Goal: Transaction & Acquisition: Purchase product/service

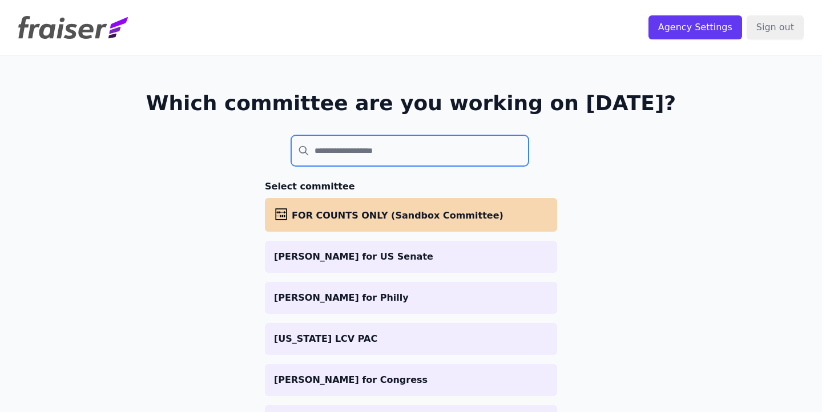
click at [345, 148] on input "search" at bounding box center [410, 150] width 238 height 31
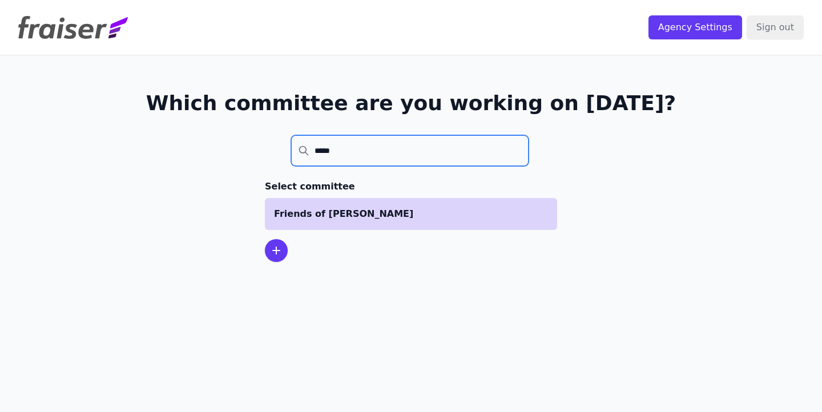
type input "*****"
click at [363, 208] on p "Friends of [PERSON_NAME]" at bounding box center [411, 214] width 274 height 14
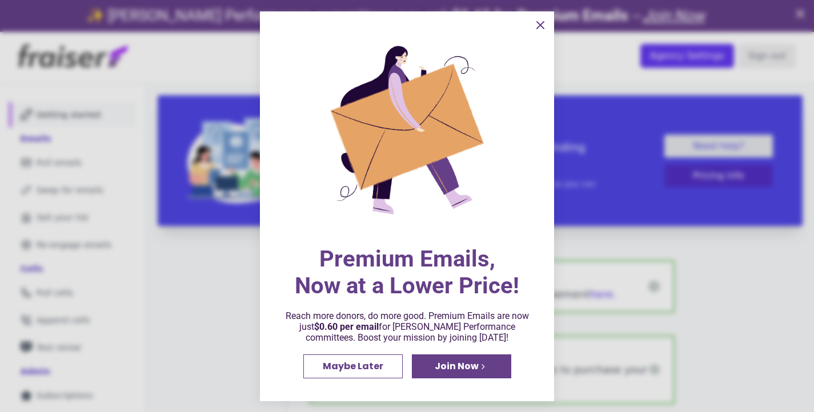
scroll to position [5, 0]
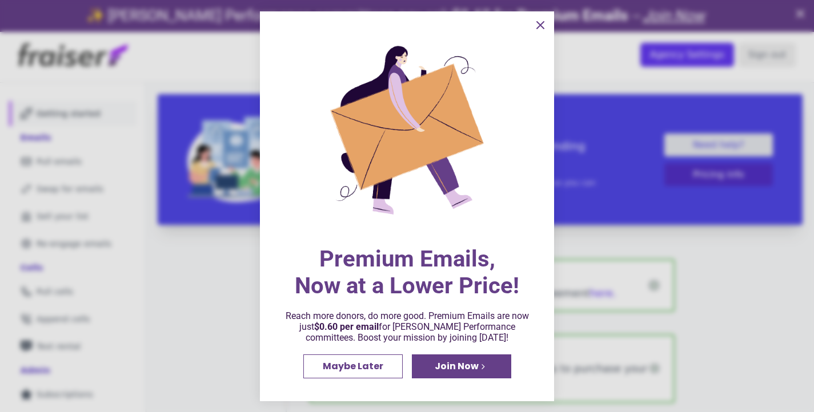
click at [534, 20] on icon "information" at bounding box center [540, 25] width 14 height 14
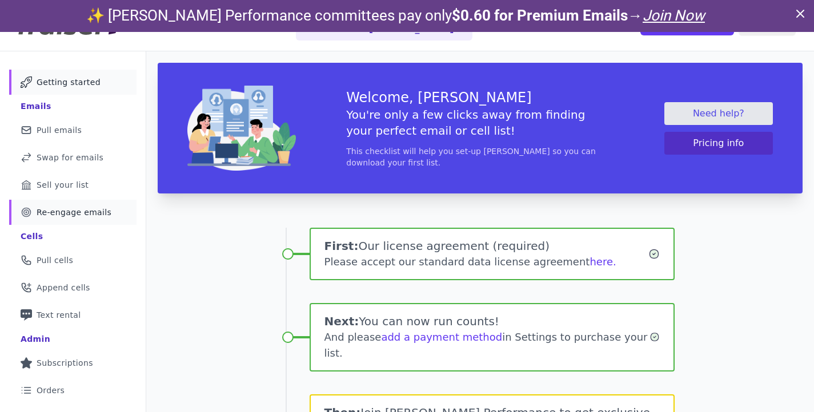
scroll to position [0, 0]
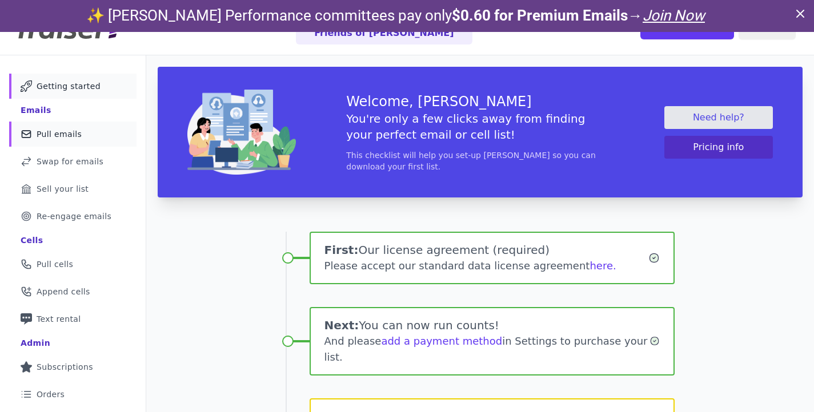
click at [57, 131] on span "Pull emails" at bounding box center [59, 133] width 45 height 11
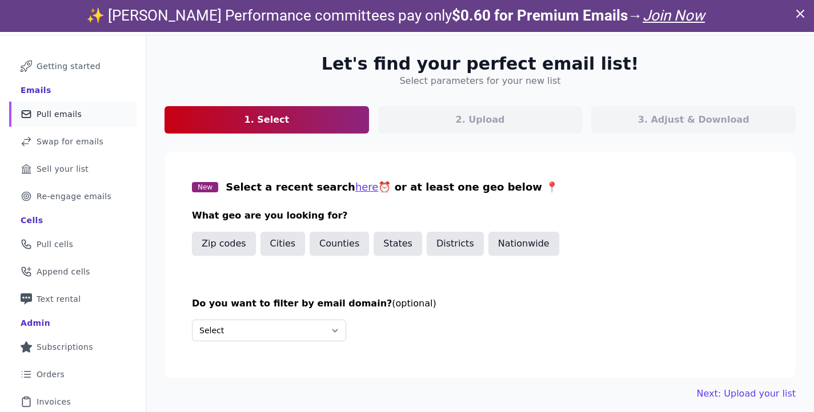
scroll to position [52, 0]
click at [388, 246] on button "States" at bounding box center [397, 244] width 49 height 24
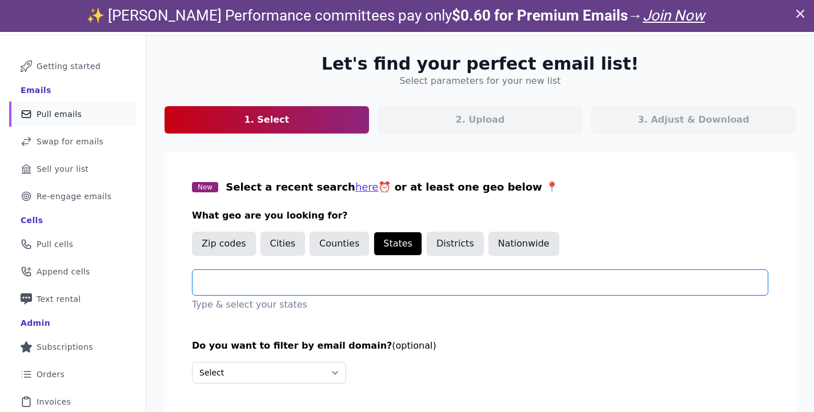
click at [329, 284] on input "text" at bounding box center [485, 283] width 566 height 14
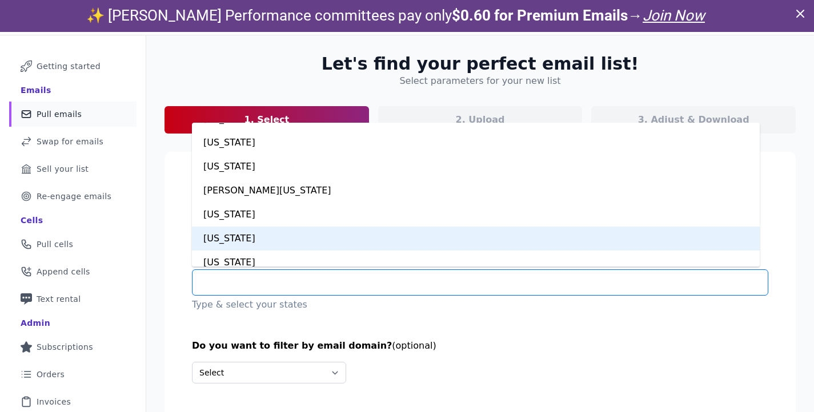
scroll to position [511, 0]
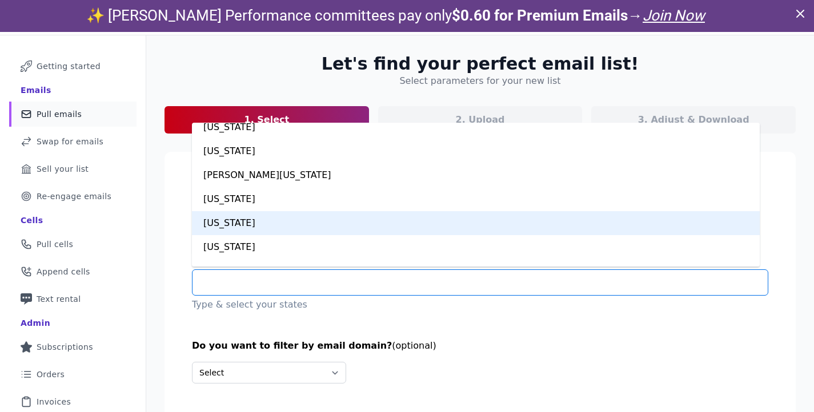
click at [272, 220] on div "Massachusetts" at bounding box center [476, 223] width 568 height 24
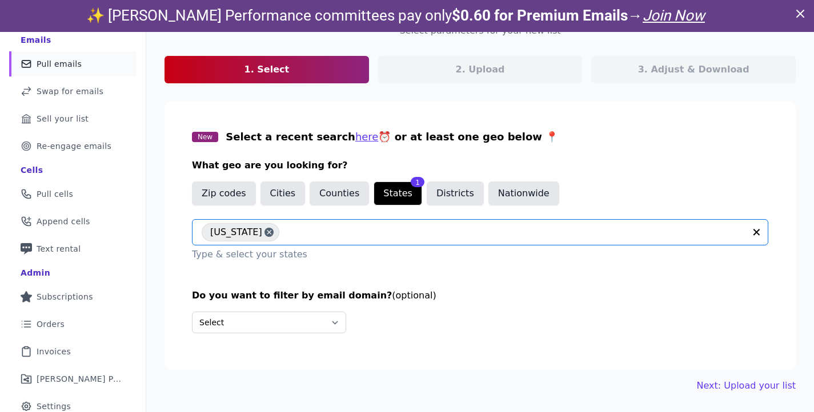
scroll to position [105, 0]
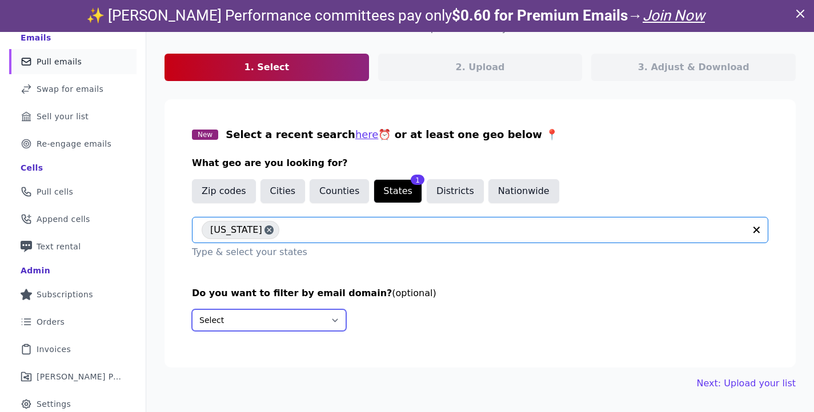
click at [284, 320] on select "Select Include only these domains Include none of these domains" at bounding box center [269, 321] width 154 height 22
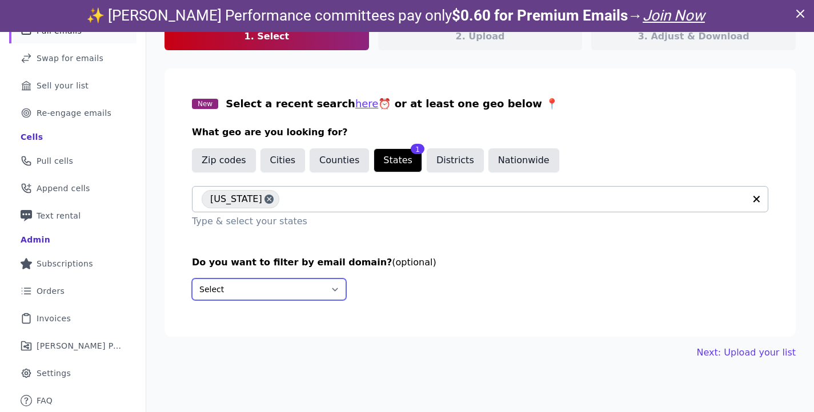
scroll to position [32, 0]
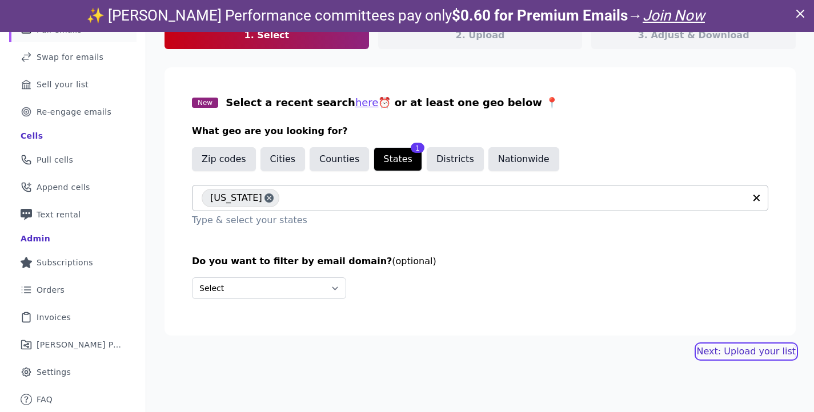
click at [712, 352] on link "Next: Upload your list" at bounding box center [746, 352] width 99 height 14
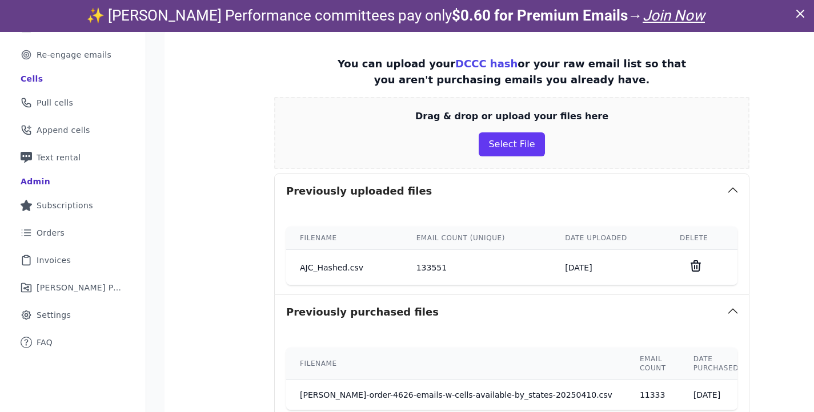
scroll to position [174, 0]
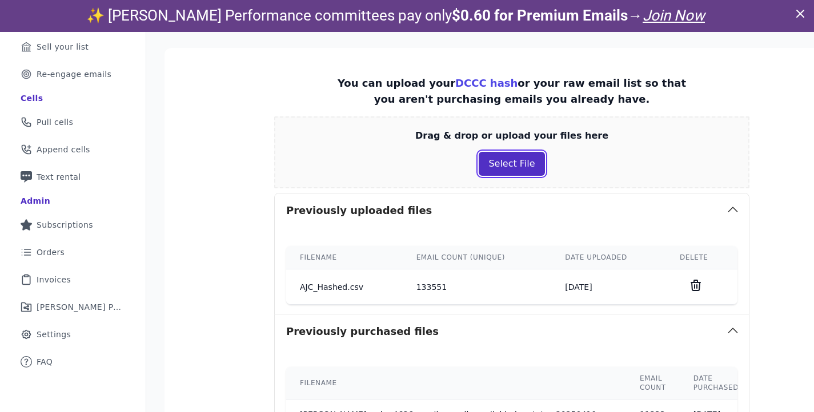
click at [486, 168] on button "Select File" at bounding box center [512, 164] width 66 height 24
click at [479, 168] on button "Select File" at bounding box center [512, 164] width 66 height 24
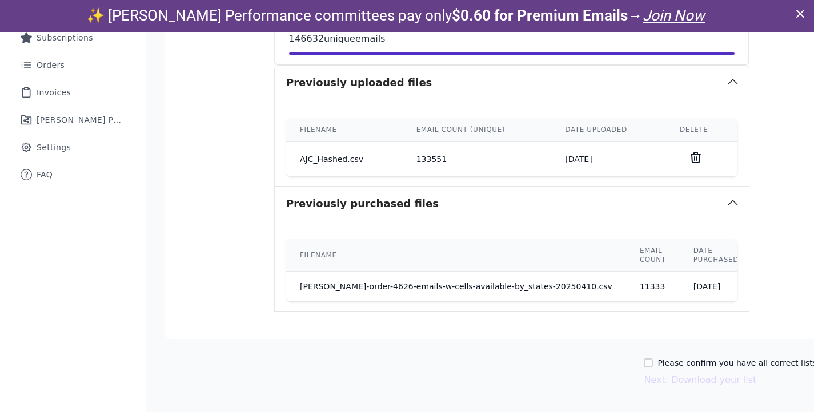
scroll to position [368, 0]
click at [644, 357] on div "Please confirm you have all correct lists uploaded." at bounding box center [751, 362] width 215 height 11
click at [644, 359] on input "Please confirm you have all correct lists uploaded." at bounding box center [648, 363] width 9 height 9
checkbox input "true"
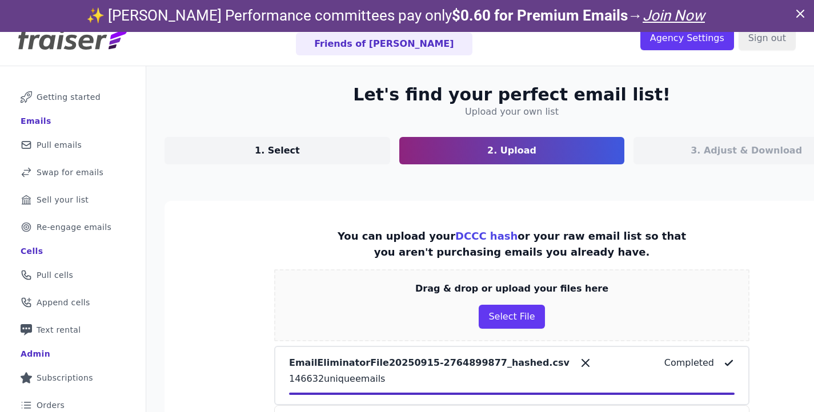
scroll to position [17, 0]
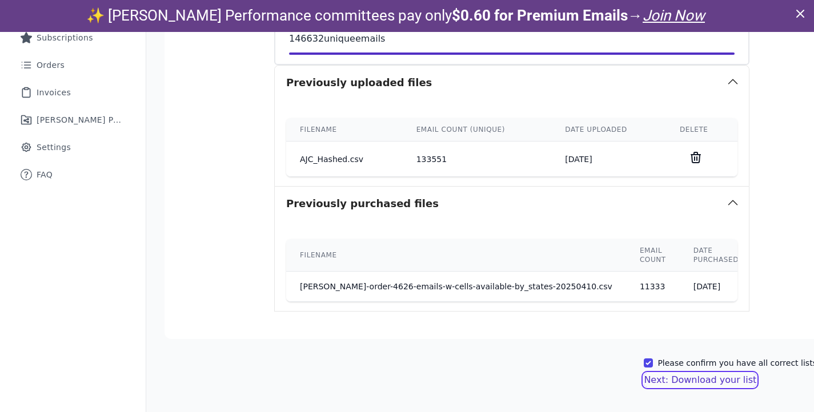
click at [668, 373] on button "Next: Download your list" at bounding box center [700, 380] width 112 height 14
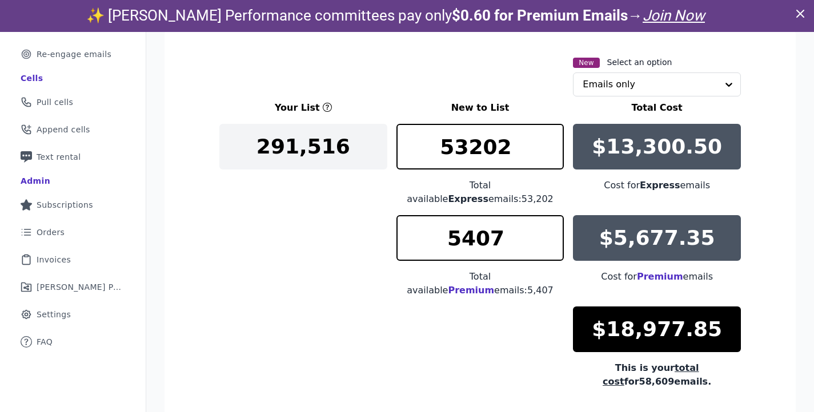
scroll to position [182, 0]
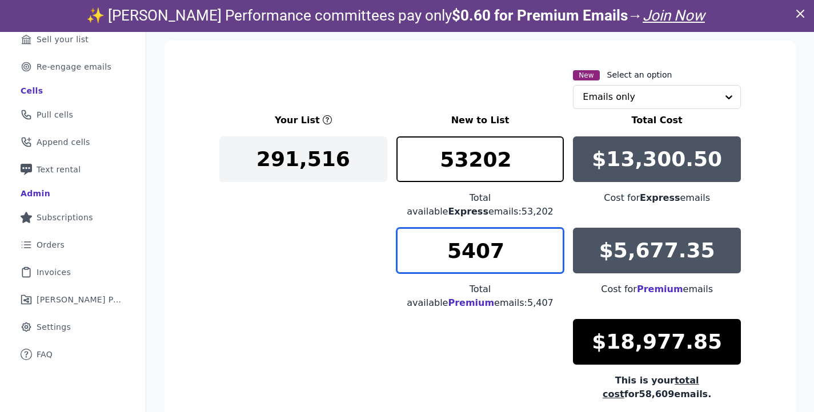
drag, startPoint x: 495, startPoint y: 239, endPoint x: 428, endPoint y: 239, distance: 66.8
click at [428, 239] on input "5407" at bounding box center [480, 251] width 168 height 46
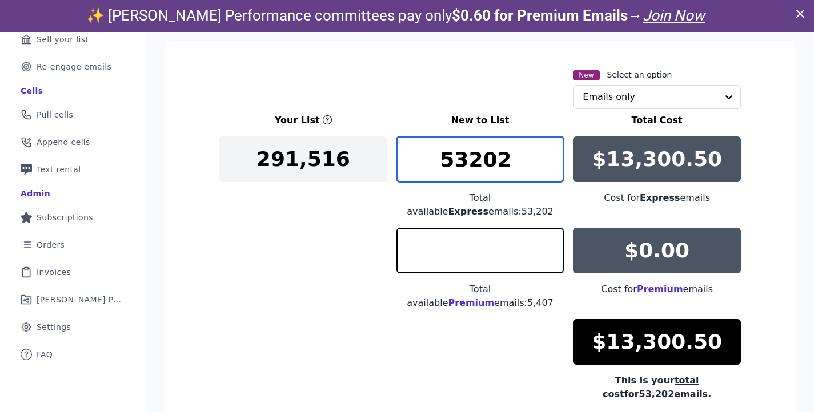
type input "0"
drag, startPoint x: 479, startPoint y: 158, endPoint x: 412, endPoint y: 155, distance: 66.3
click at [412, 155] on input "53202" at bounding box center [480, 159] width 168 height 46
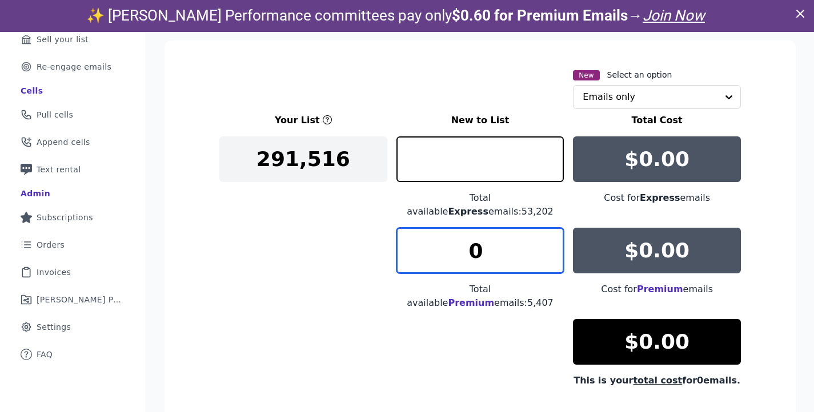
type input "0"
click at [465, 237] on input "0" at bounding box center [480, 251] width 168 height 46
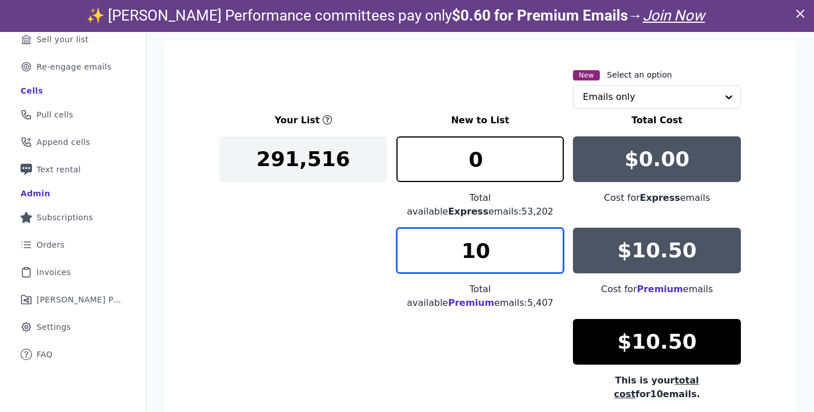
type input "1"
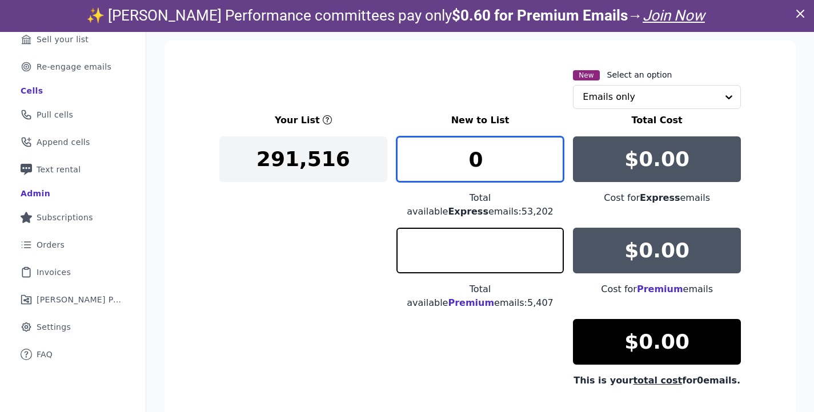
type input "0"
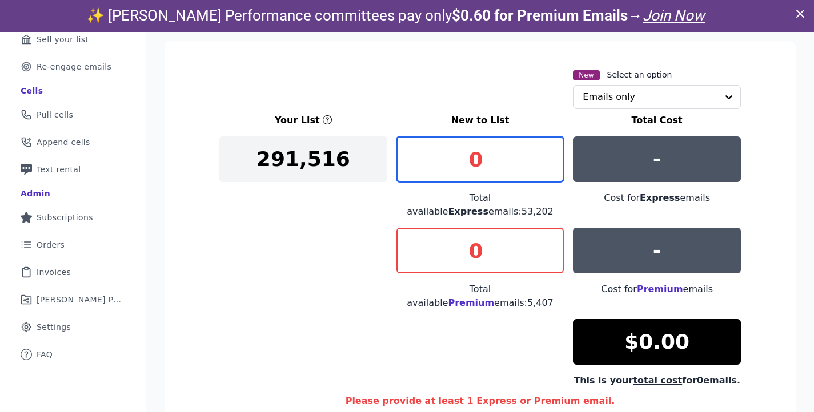
click at [471, 166] on input "0" at bounding box center [480, 159] width 168 height 46
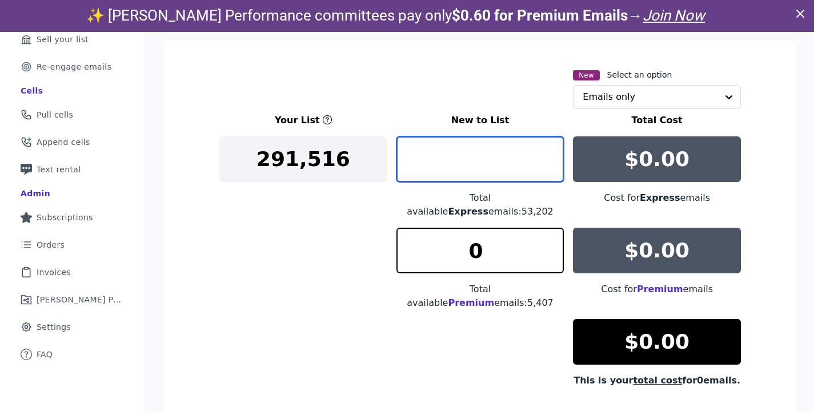
type input "1"
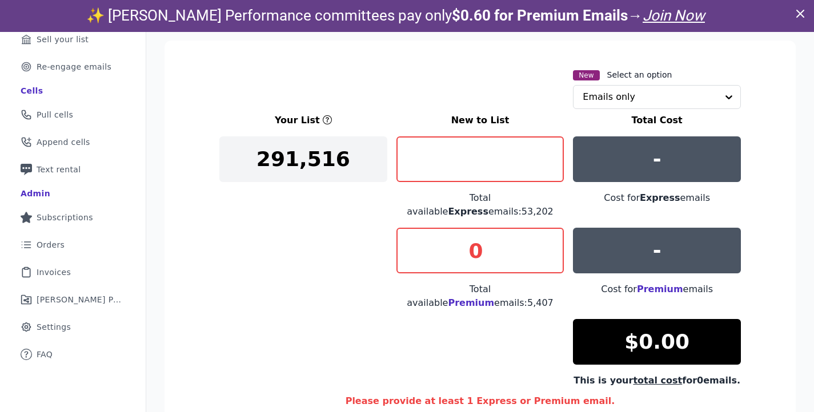
type input "0"
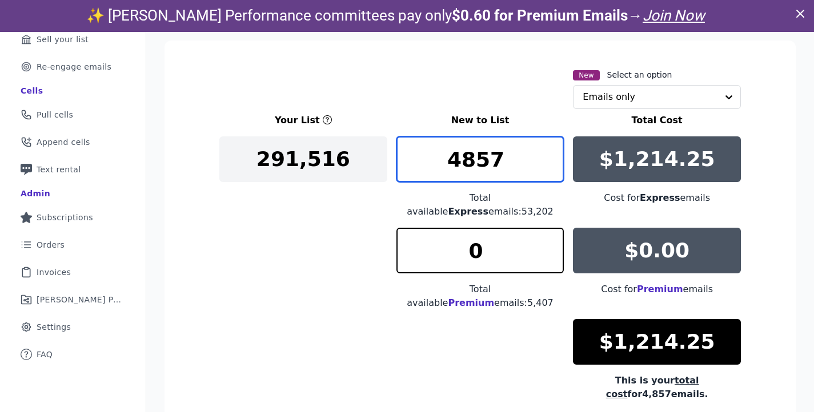
drag, startPoint x: 461, startPoint y: 162, endPoint x: 494, endPoint y: 155, distance: 33.9
click at [494, 155] on input "4857" at bounding box center [480, 159] width 168 height 46
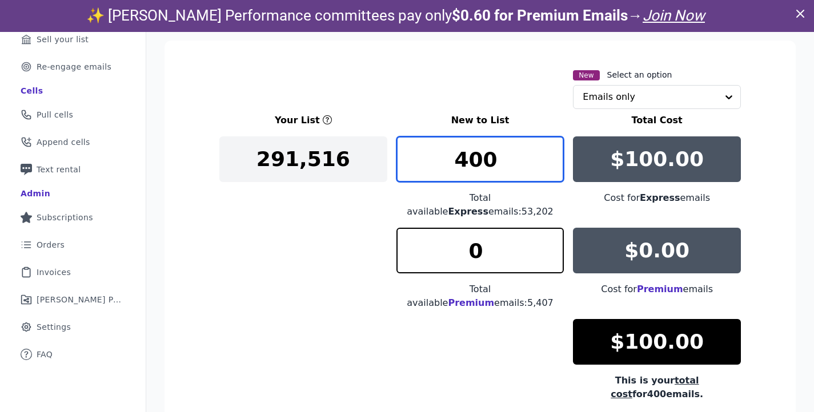
click at [500, 154] on input "400" at bounding box center [480, 159] width 168 height 46
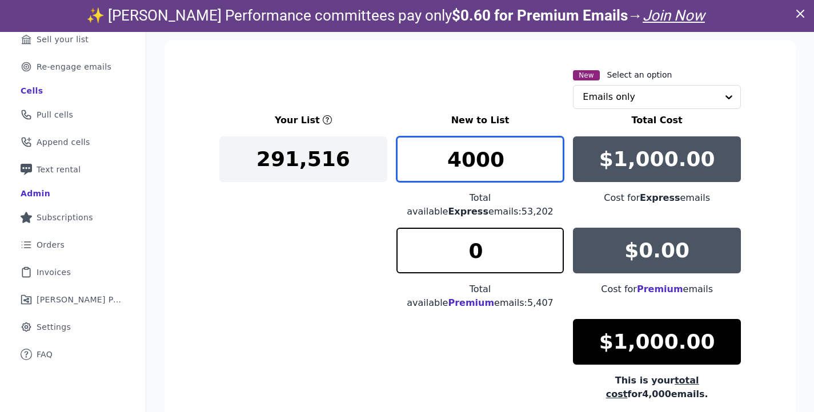
type input "4000"
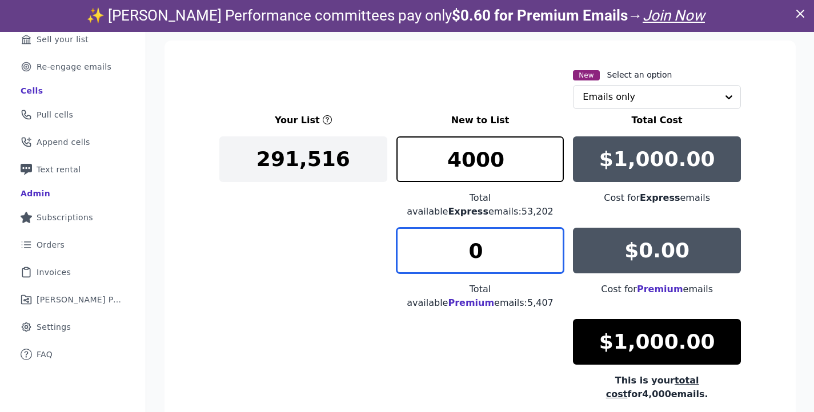
click at [486, 235] on input "0" at bounding box center [480, 251] width 168 height 46
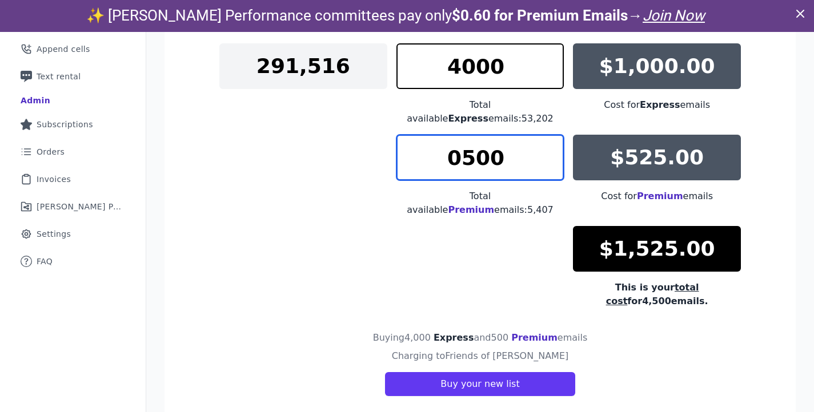
scroll to position [177, 0]
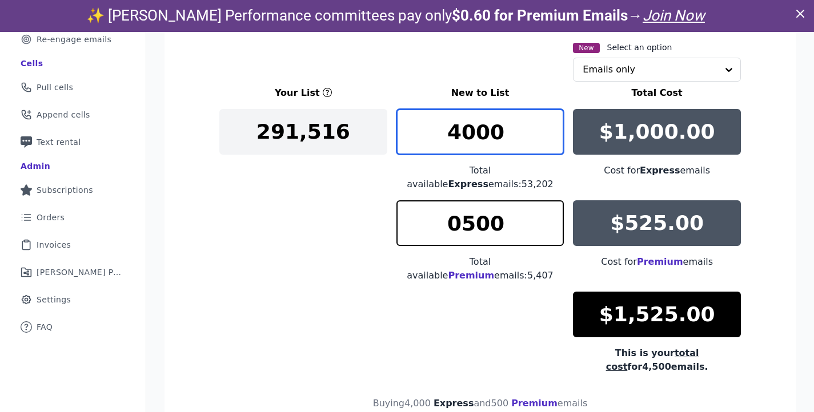
drag, startPoint x: 419, startPoint y: 136, endPoint x: 389, endPoint y: 138, distance: 29.7
click at [389, 138] on div "Your List New to List Total Cost 291,516 4000 Total available Express emails: 5…" at bounding box center [479, 230] width 521 height 288
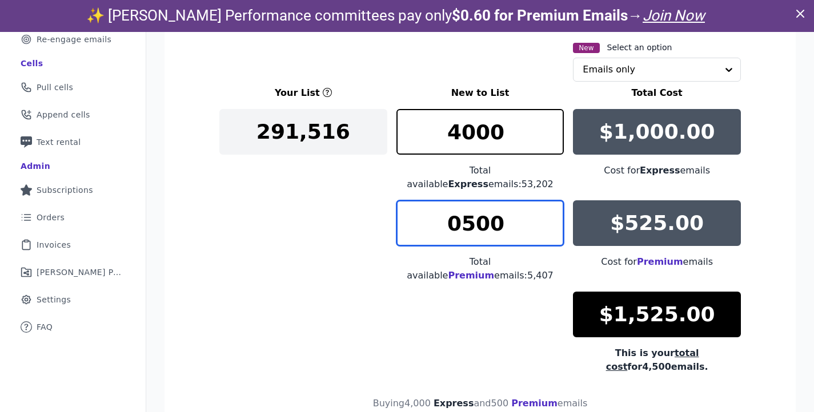
click at [487, 200] on input "0500" at bounding box center [480, 223] width 168 height 46
drag, startPoint x: 463, startPoint y: 208, endPoint x: 432, endPoint y: 205, distance: 30.5
click at [432, 205] on input "0500" at bounding box center [480, 223] width 168 height 46
click at [507, 209] on input "0500" at bounding box center [480, 223] width 168 height 46
drag, startPoint x: 491, startPoint y: 210, endPoint x: 419, endPoint y: 210, distance: 71.4
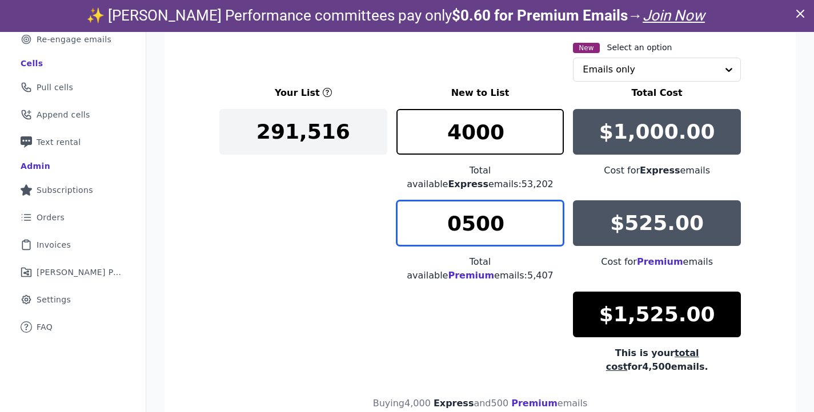
click at [419, 210] on input "0500" at bounding box center [480, 223] width 168 height 46
type input "2"
type input "7"
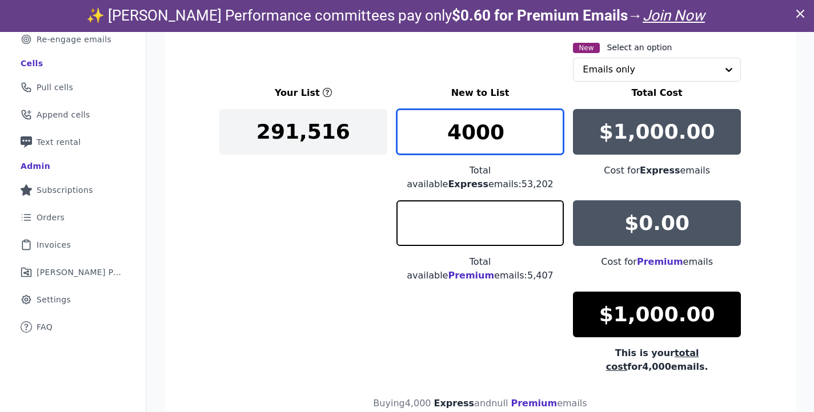
type input "4001"
type input "0"
click at [546, 128] on input "4001" at bounding box center [480, 132] width 168 height 46
click at [546, 128] on input "4002" at bounding box center [480, 132] width 168 height 46
click at [546, 128] on input "4003" at bounding box center [480, 132] width 168 height 46
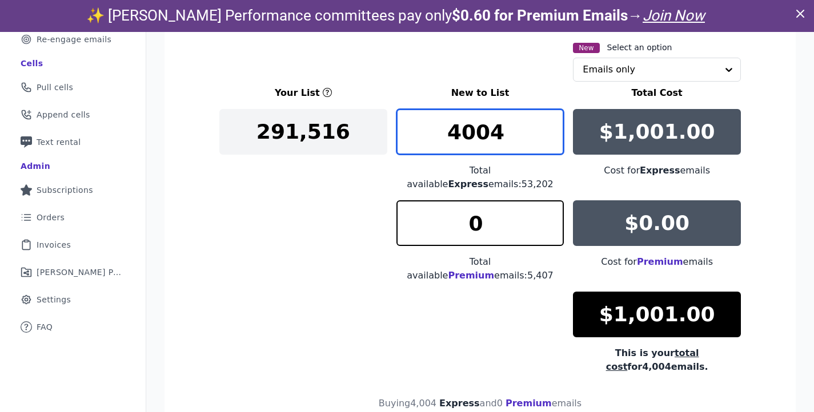
click at [546, 128] on input "4004" at bounding box center [480, 132] width 168 height 46
click at [546, 128] on input "4005" at bounding box center [480, 132] width 168 height 46
type input "4040"
click at [546, 128] on input "4040" at bounding box center [480, 132] width 168 height 46
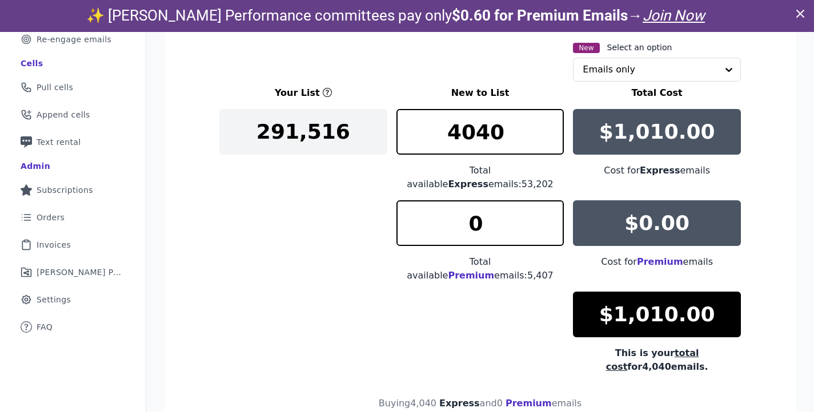
click at [665, 130] on p "$1,010.00" at bounding box center [657, 131] width 116 height 23
click at [647, 130] on p "$1,010.00" at bounding box center [657, 131] width 116 height 23
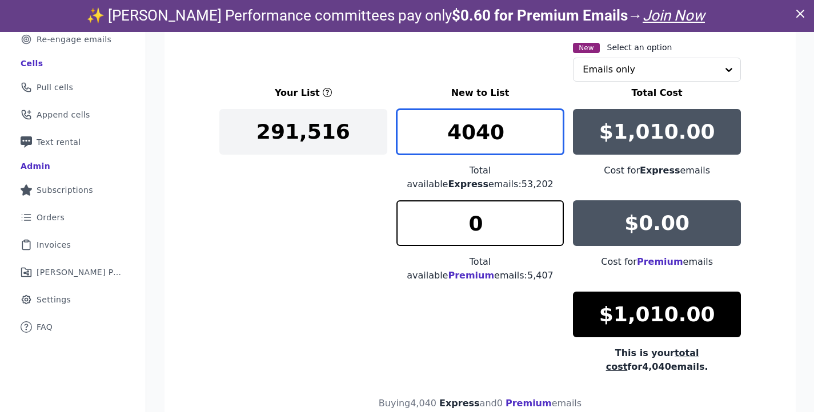
drag, startPoint x: 475, startPoint y: 136, endPoint x: 433, endPoint y: 136, distance: 41.7
click at [433, 136] on input "4040" at bounding box center [480, 132] width 168 height 46
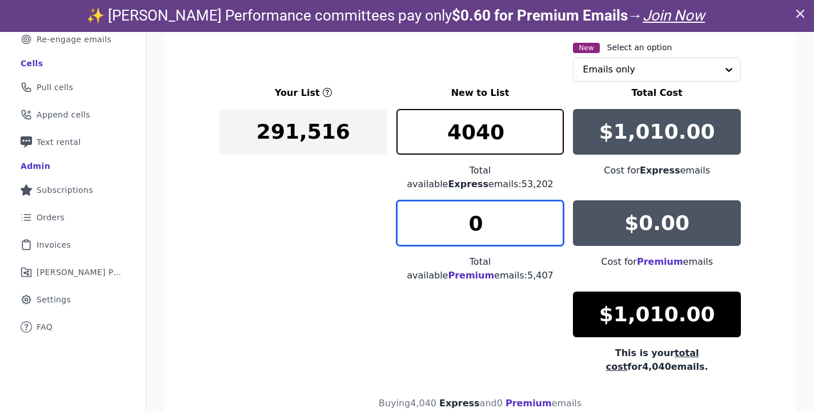
click at [491, 211] on input "0" at bounding box center [480, 223] width 168 height 46
type input "810"
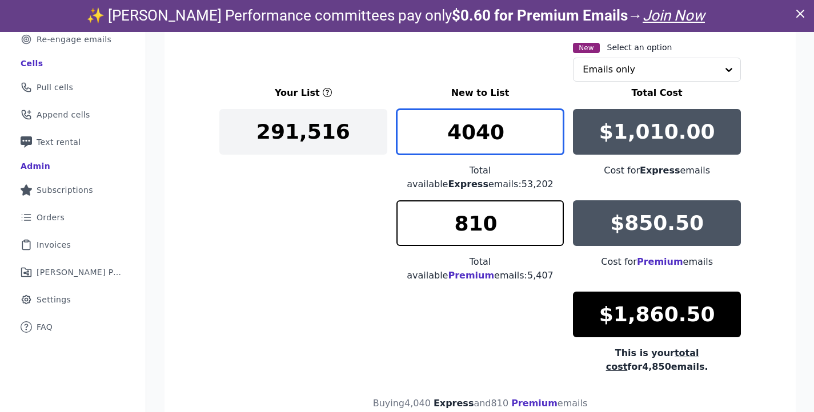
drag, startPoint x: 485, startPoint y: 142, endPoint x: 433, endPoint y: 141, distance: 51.4
click at [433, 141] on input "4040" at bounding box center [480, 132] width 168 height 46
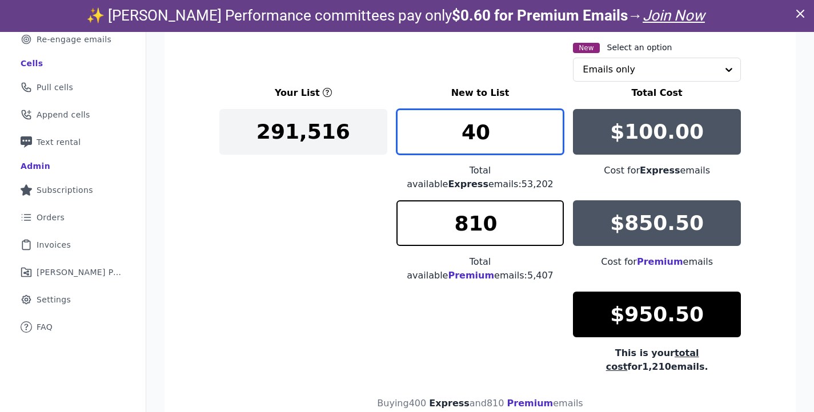
type input "4"
type input "3399"
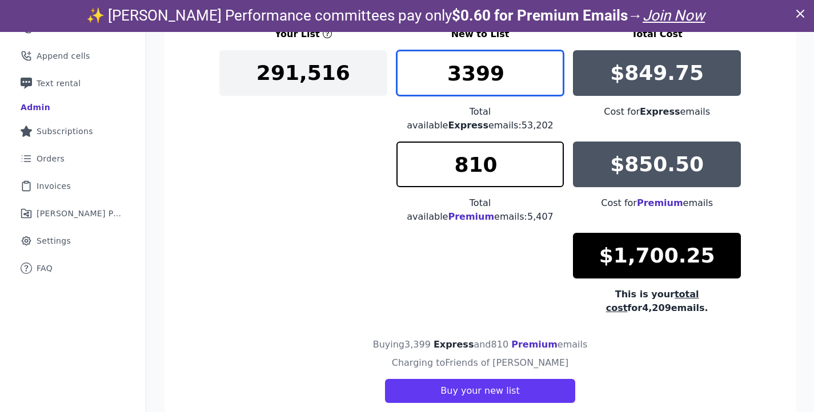
scroll to position [246, 0]
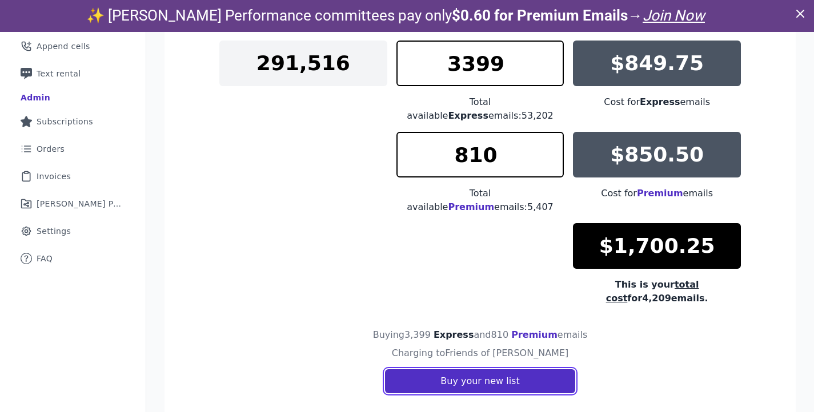
click at [477, 369] on button "Buy your new list" at bounding box center [480, 381] width 190 height 24
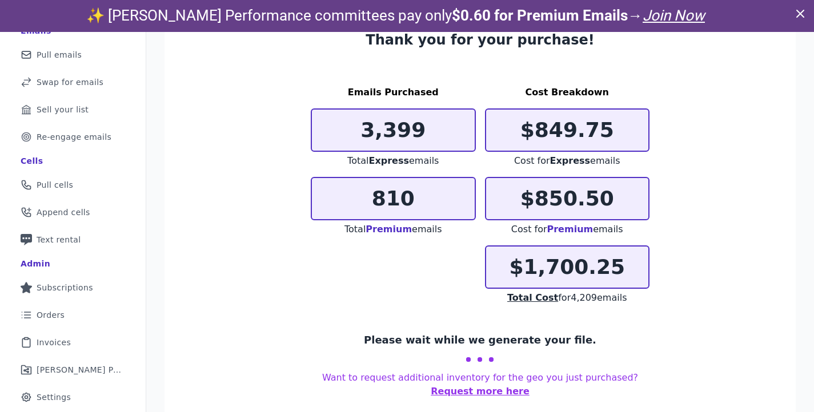
scroll to position [105, 0]
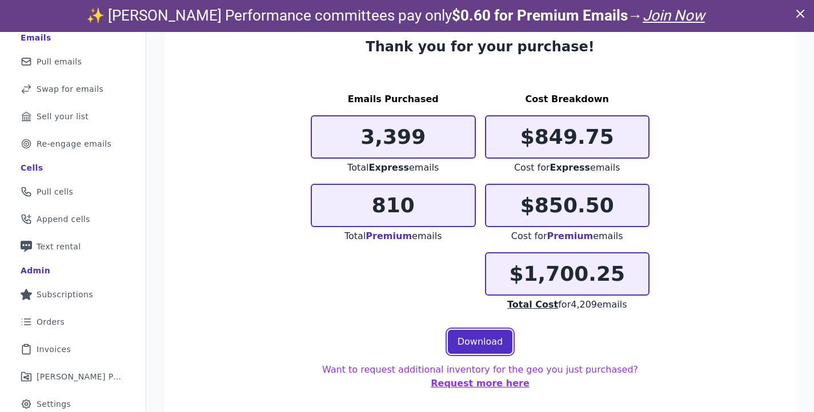
click at [481, 345] on link "Download" at bounding box center [480, 342] width 65 height 24
click at [491, 380] on button "Request more here" at bounding box center [480, 384] width 99 height 14
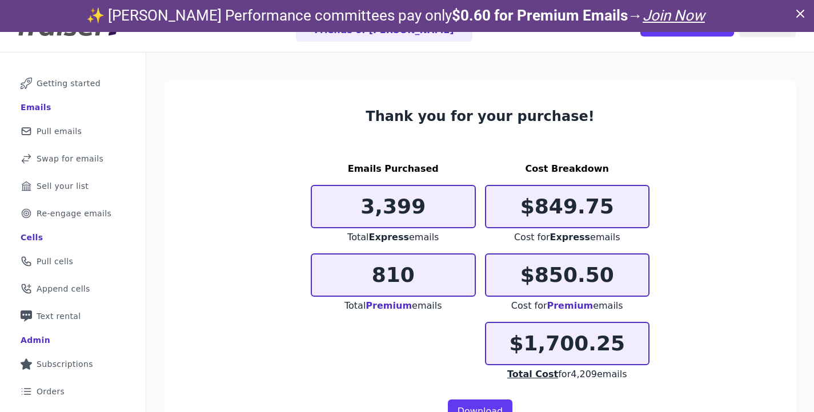
scroll to position [0, 0]
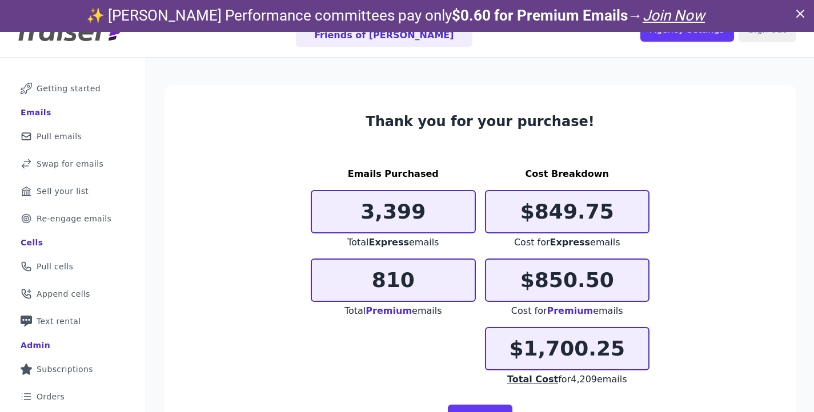
click at [798, 14] on icon at bounding box center [800, 14] width 14 height 14
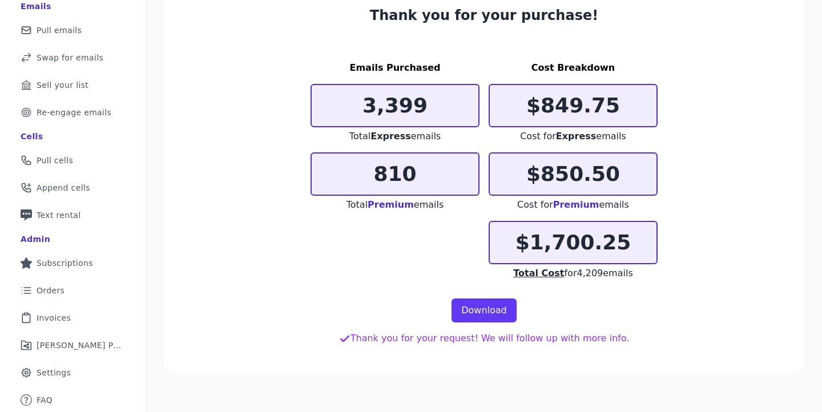
scroll to position [105, 0]
click at [66, 285] on link "List Icon Outline of bulleted list Orders" at bounding box center [72, 290] width 127 height 25
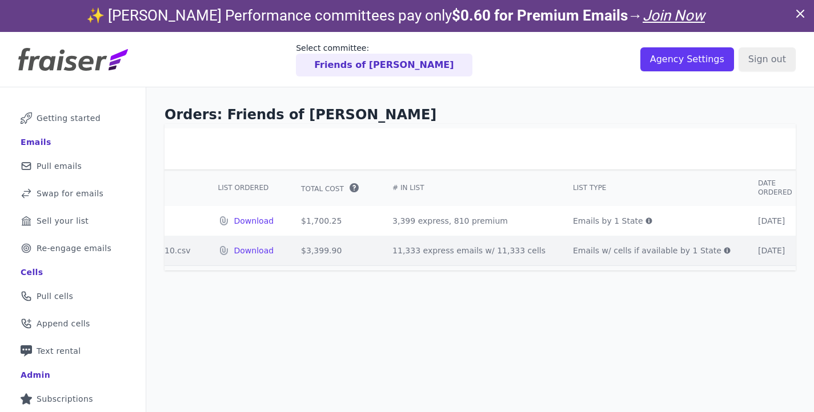
scroll to position [0, 352]
click at [642, 220] on icon at bounding box center [645, 221] width 6 height 6
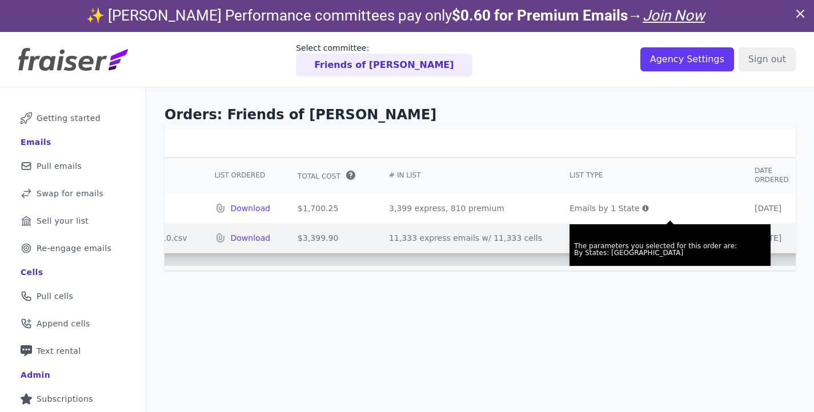
scroll to position [13, 360]
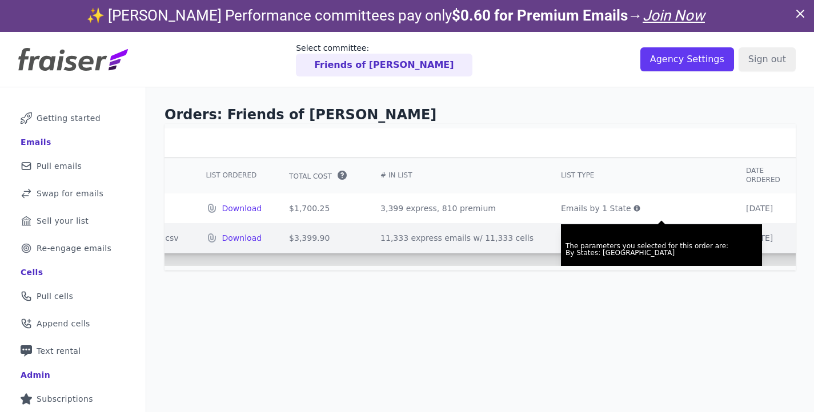
click at [597, 311] on div "Orders: Friends of [PERSON_NAME] Order history ID Filename List Ordered Total C…" at bounding box center [480, 317] width 668 height 461
